Goal: Task Accomplishment & Management: Manage account settings

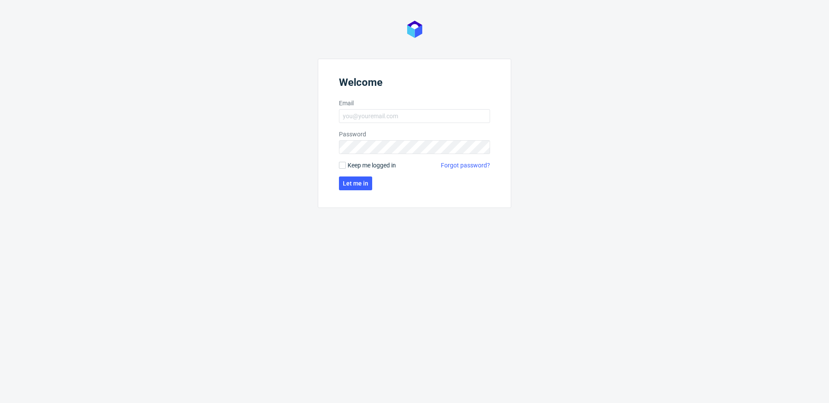
click at [402, 129] on form "Welcome Email Password Keep me logged in Forgot password? Let me in" at bounding box center [414, 133] width 193 height 149
click at [401, 118] on input "Email" at bounding box center [414, 116] width 151 height 14
type input "[PERSON_NAME][EMAIL_ADDRESS][DOMAIN_NAME]"
click button "Let me in" at bounding box center [355, 184] width 33 height 14
click at [344, 109] on input "Email" at bounding box center [414, 116] width 151 height 14
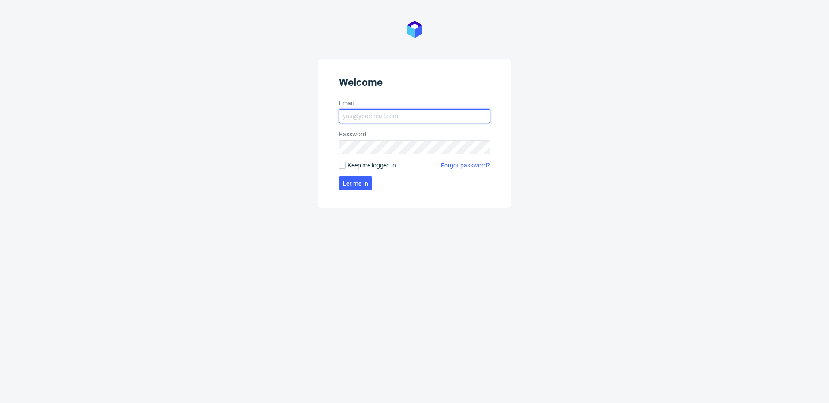
type input "[PERSON_NAME][EMAIL_ADDRESS][DOMAIN_NAME]"
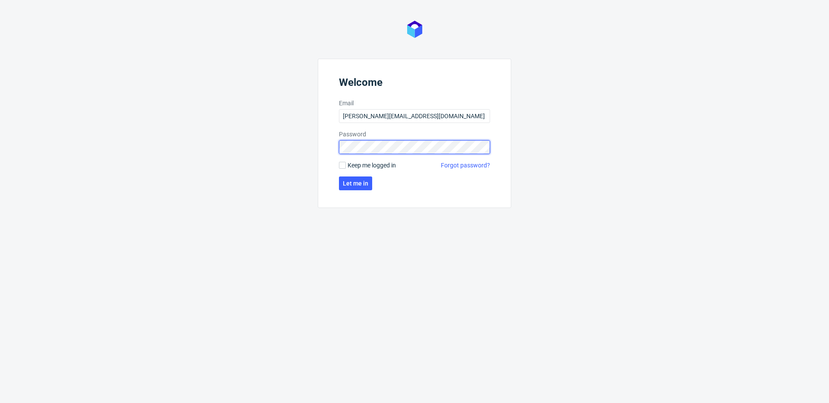
click button "Let me in" at bounding box center [355, 184] width 33 height 14
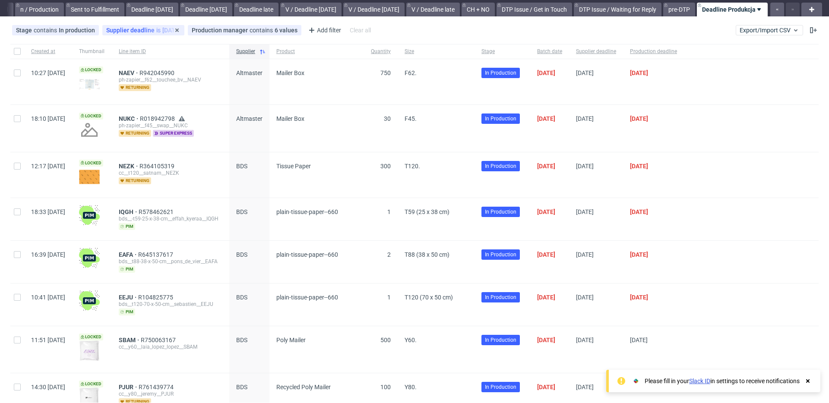
scroll to position [23, 0]
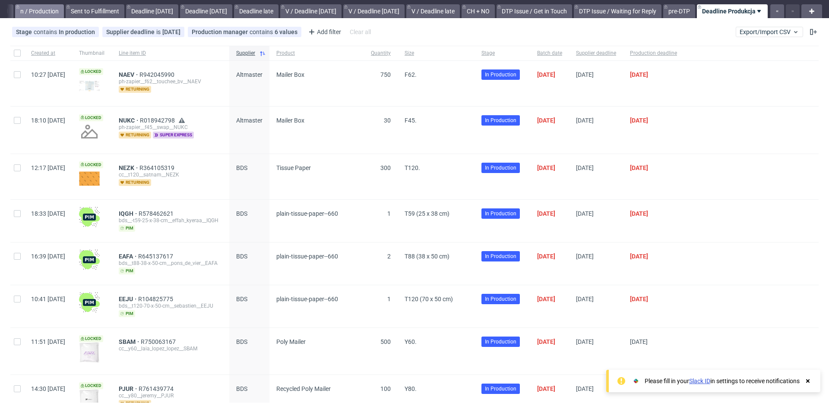
click at [19, 11] on link "n / Production" at bounding box center [39, 11] width 49 height 14
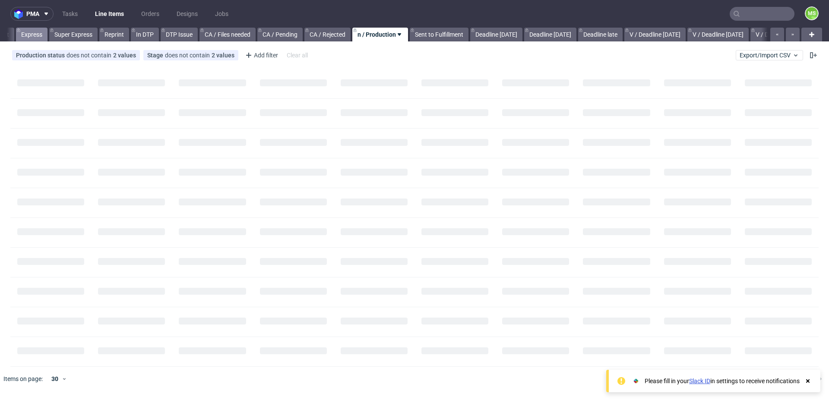
scroll to position [0, 450]
click at [34, 34] on link "Express" at bounding box center [33, 35] width 32 height 14
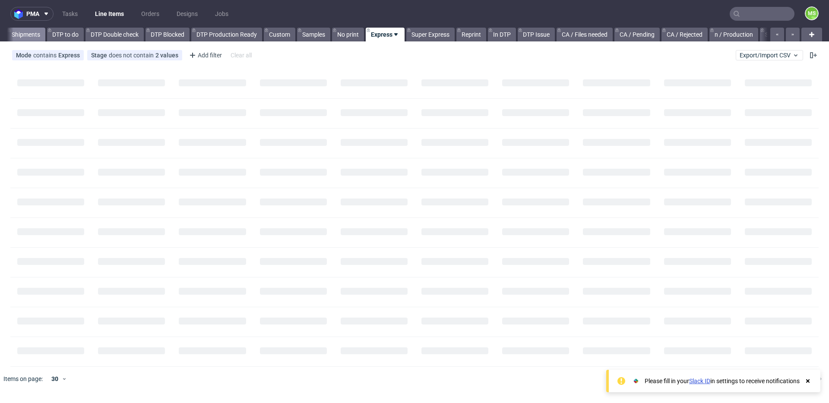
click at [32, 34] on link "Shipments" at bounding box center [25, 35] width 39 height 14
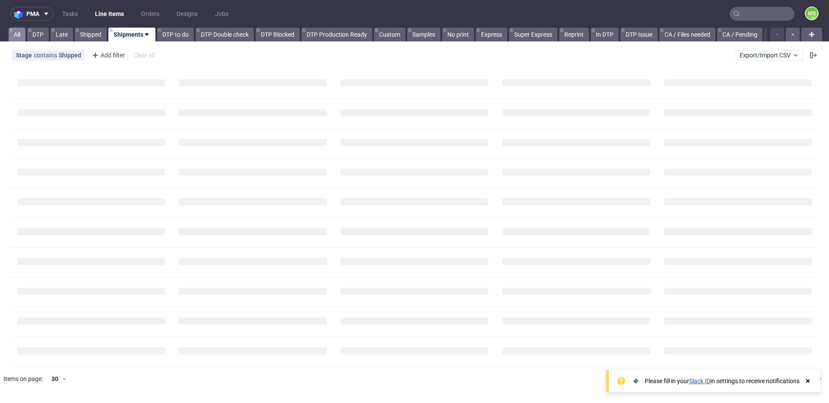
click at [20, 35] on link "All" at bounding box center [17, 35] width 17 height 14
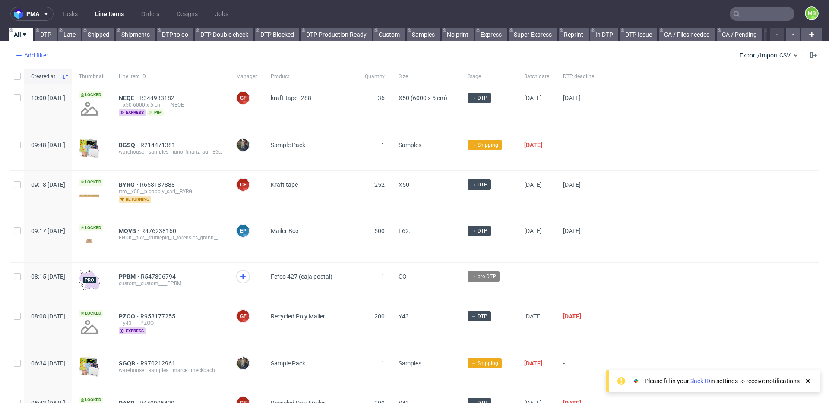
click at [41, 57] on div "Add filter" at bounding box center [31, 55] width 38 height 14
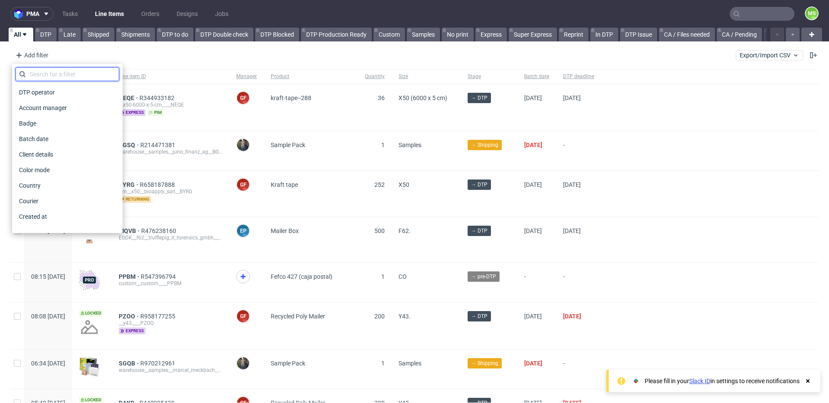
click at [44, 76] on input "text" at bounding box center [68, 74] width 104 height 14
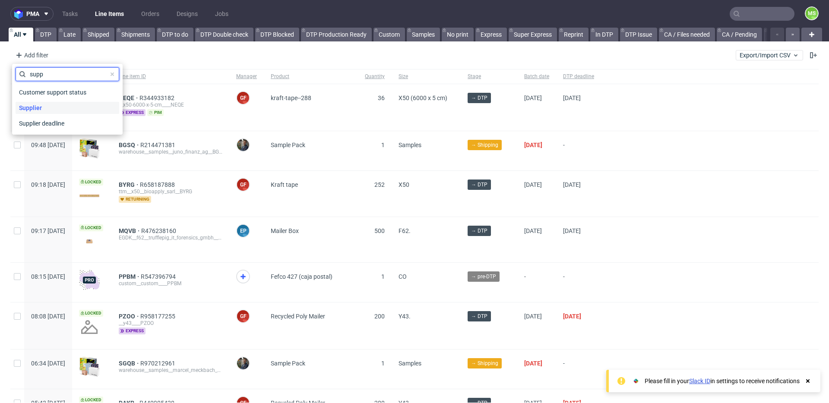
type input "supp"
click at [47, 107] on div "Supplier" at bounding box center [68, 108] width 104 height 12
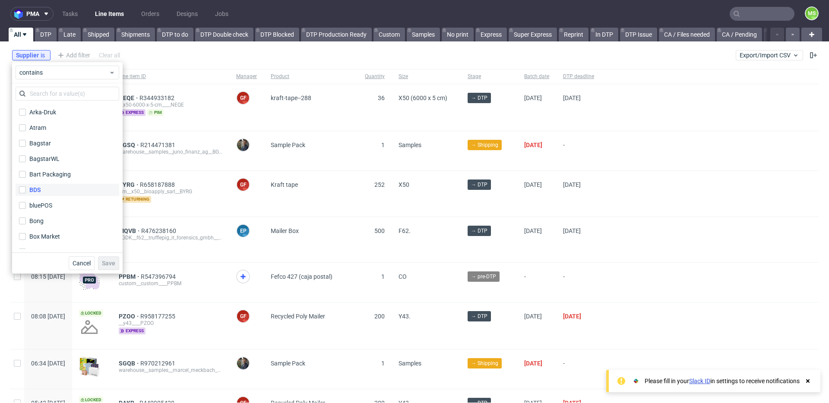
scroll to position [143, 0]
click at [30, 145] on div "Bagstar" at bounding box center [40, 145] width 22 height 9
click at [26, 145] on input "Bagstar" at bounding box center [22, 145] width 7 height 7
checkbox input "true"
click at [107, 264] on span "Save" at bounding box center [108, 263] width 13 height 6
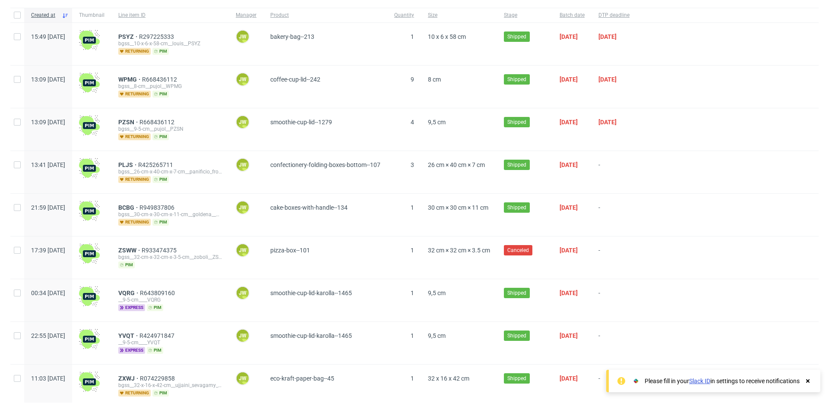
scroll to position [0, 0]
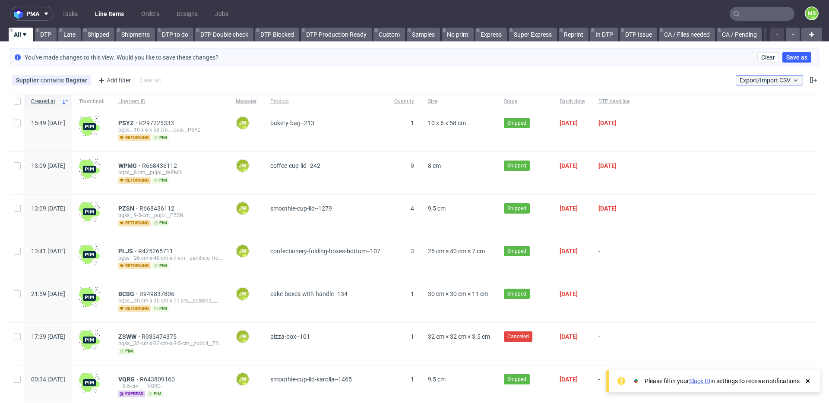
click at [788, 85] on button "Export/Import CSV" at bounding box center [769, 80] width 67 height 10
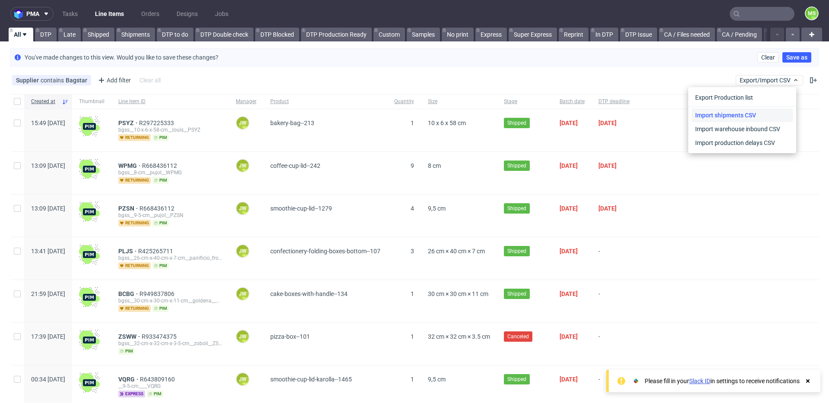
click at [756, 115] on link "Import shipments CSV" at bounding box center [741, 115] width 101 height 14
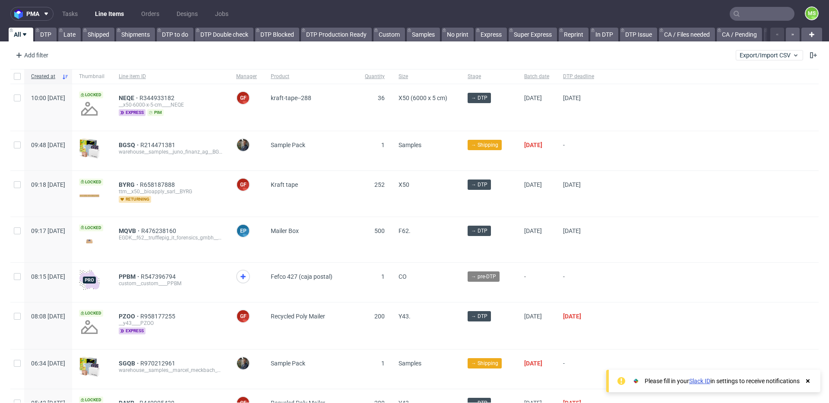
scroll to position [14, 0]
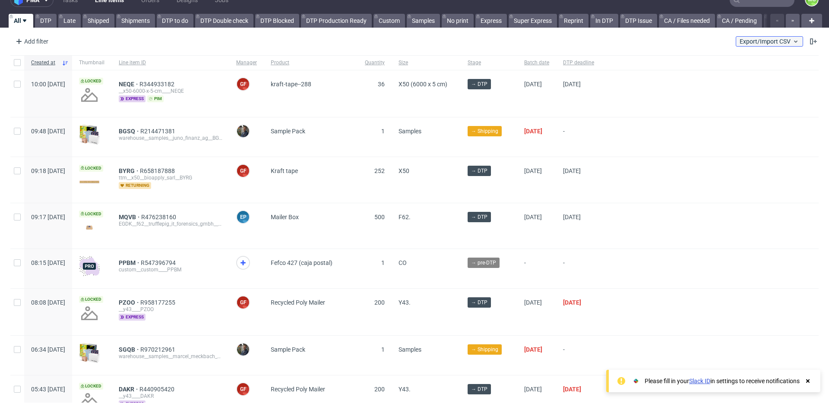
click at [793, 42] on button "Export/Import CSV" at bounding box center [769, 41] width 67 height 10
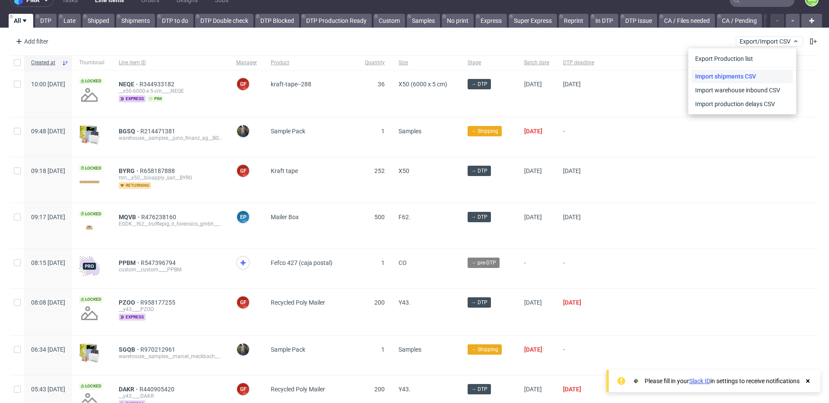
click at [754, 79] on link "Import shipments CSV" at bounding box center [741, 76] width 101 height 14
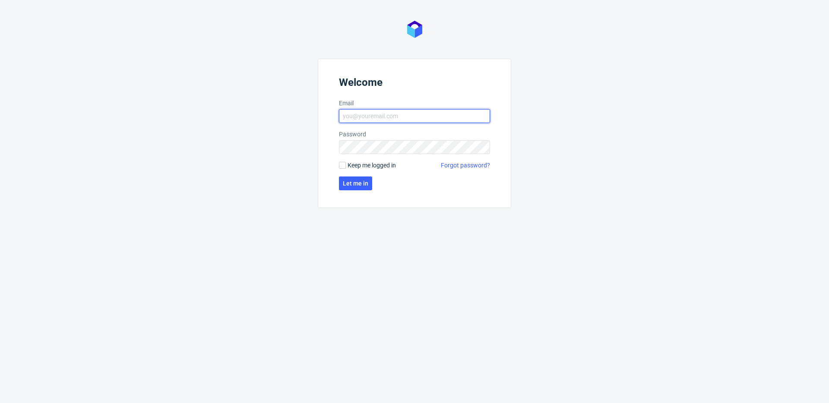
click at [407, 115] on input "Email" at bounding box center [414, 116] width 151 height 14
type input "[PERSON_NAME][EMAIL_ADDRESS][DOMAIN_NAME]"
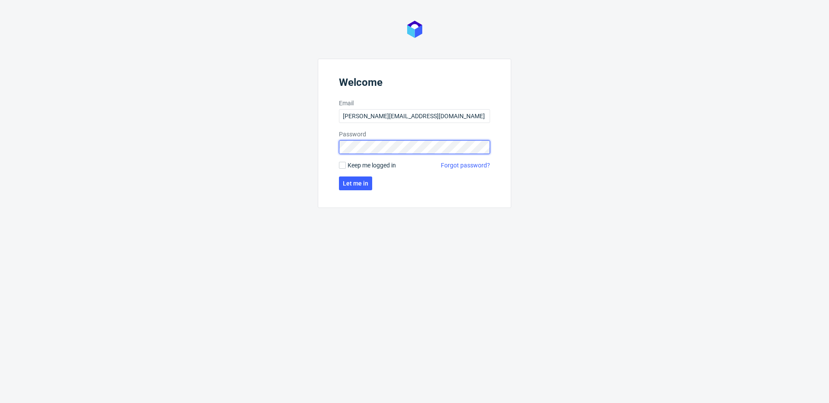
click button "Let me in" at bounding box center [355, 184] width 33 height 14
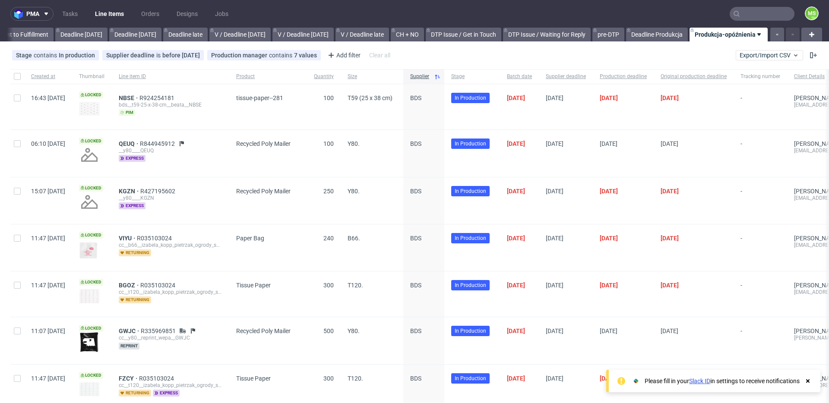
click at [697, 382] on link "Slack ID" at bounding box center [699, 381] width 21 height 7
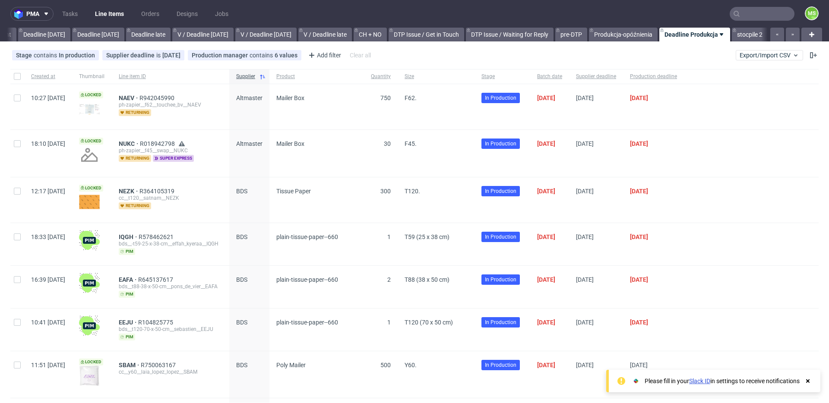
scroll to position [0, 927]
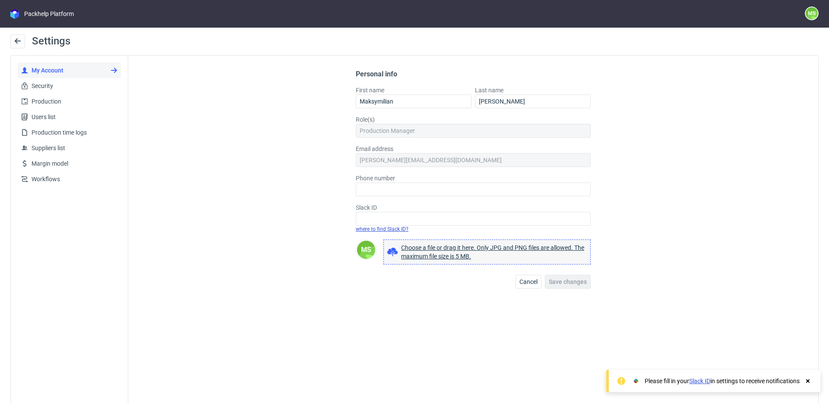
click at [392, 230] on link "where to find Slack ID?" at bounding box center [382, 229] width 53 height 6
click at [390, 216] on input "Slack ID" at bounding box center [473, 219] width 235 height 14
paste input "U09BHAMD50F"
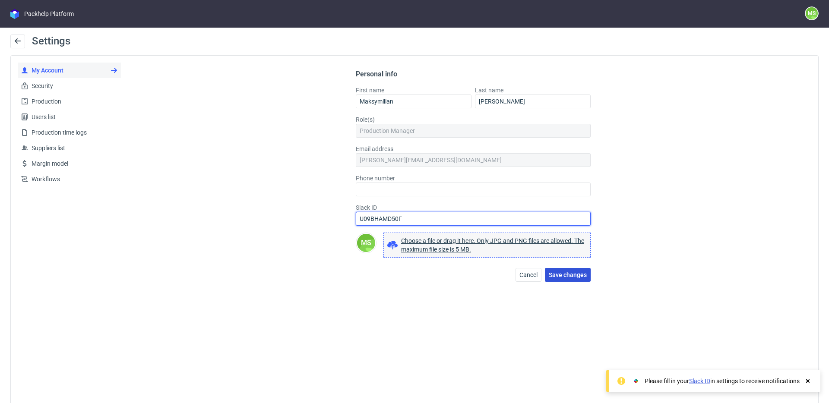
type input "U09BHAMD50F"
click at [582, 278] on span "Save changes" at bounding box center [568, 275] width 38 height 6
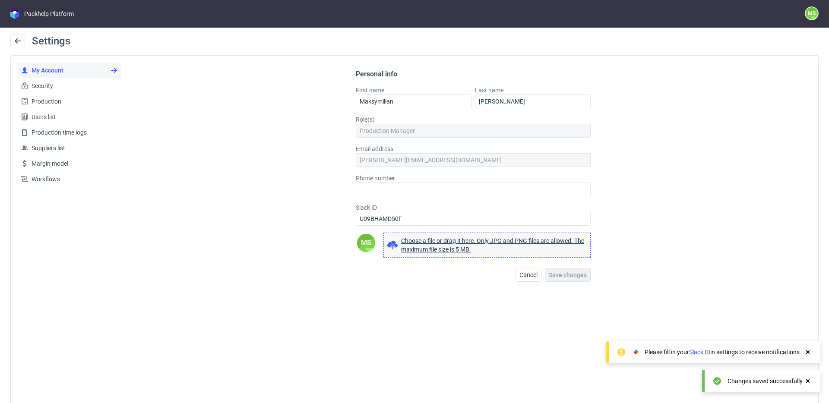
scroll to position [3, 0]
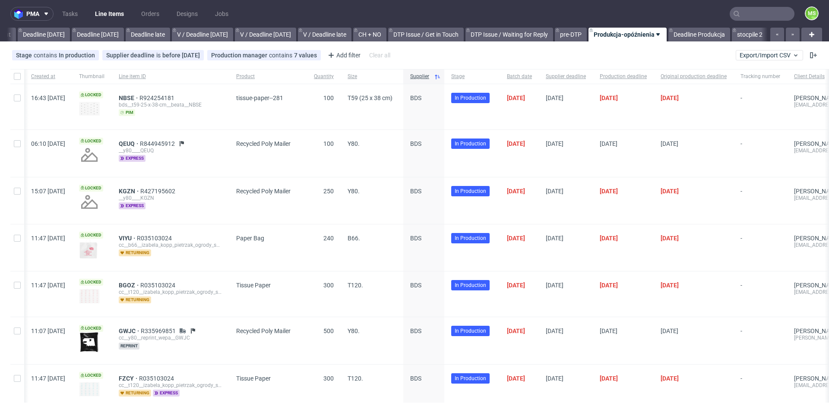
scroll to position [0, 0]
click at [325, 238] on div "11:47 Tue 26.08.2025 Locked VIYU R035103024 cc__b66__izabela_kopp_pietrzak_ogro…" at bounding box center [492, 247] width 964 height 47
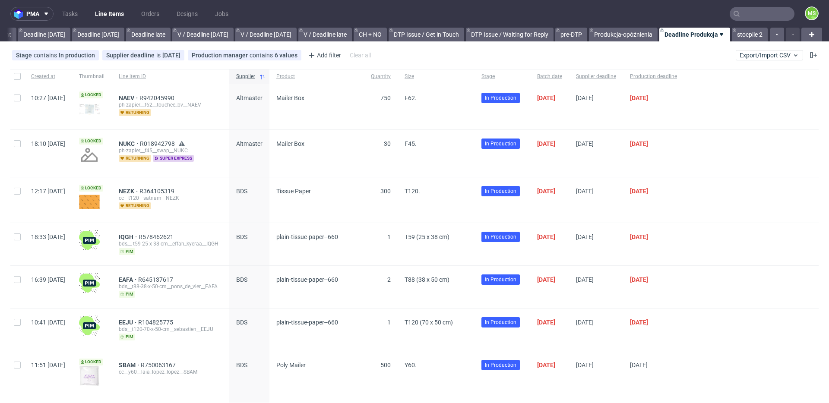
scroll to position [0, 927]
click at [805, 10] on div "MS" at bounding box center [812, 13] width 14 height 15
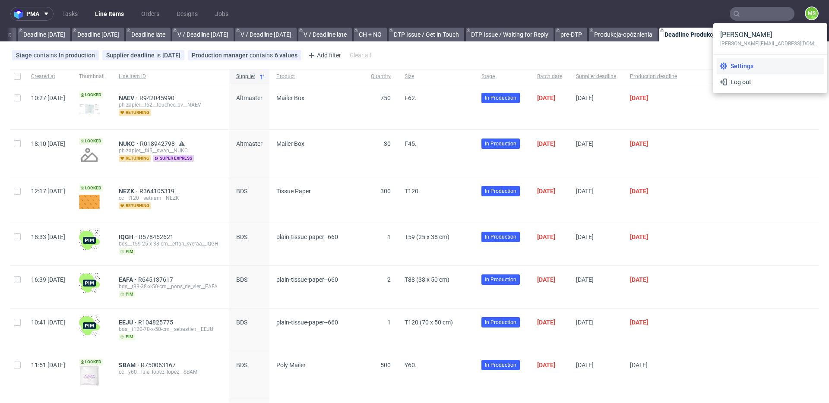
click at [758, 62] on span "Settings" at bounding box center [773, 66] width 93 height 9
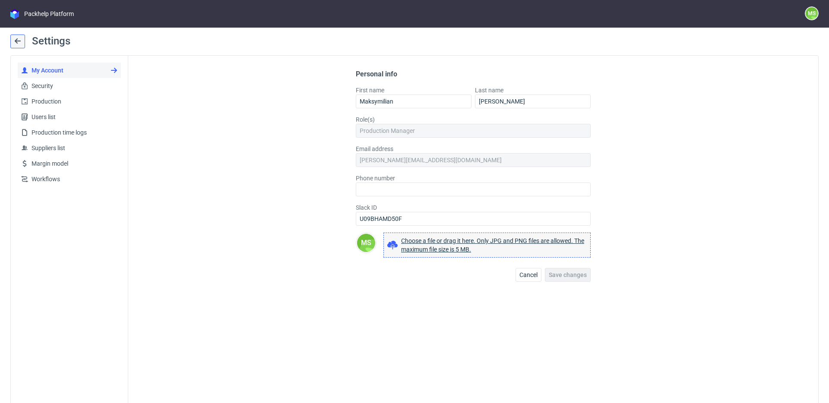
click at [20, 38] on icon at bounding box center [17, 41] width 7 height 7
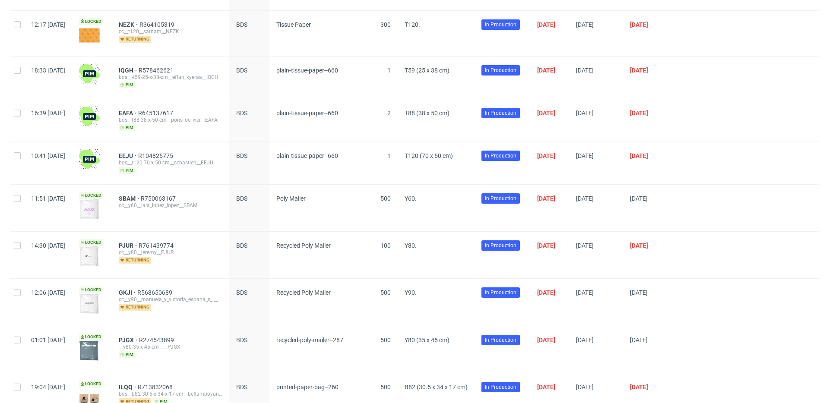
scroll to position [177, 0]
